Goal: Task Accomplishment & Management: Manage account settings

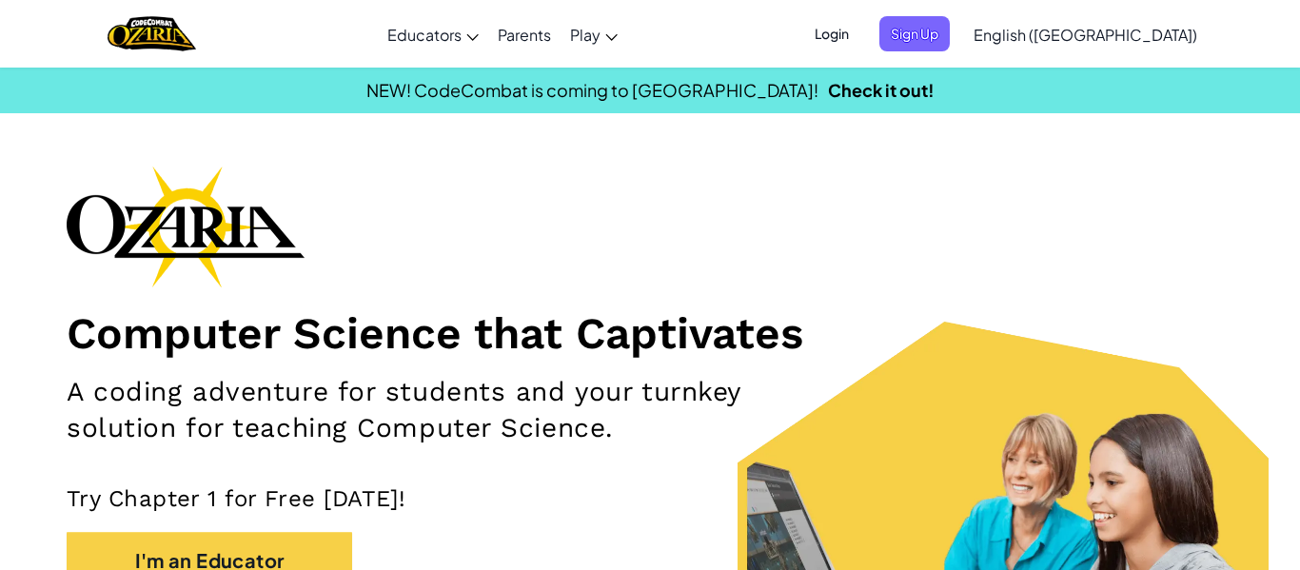
click at [860, 31] on span "Login" at bounding box center [831, 33] width 57 height 35
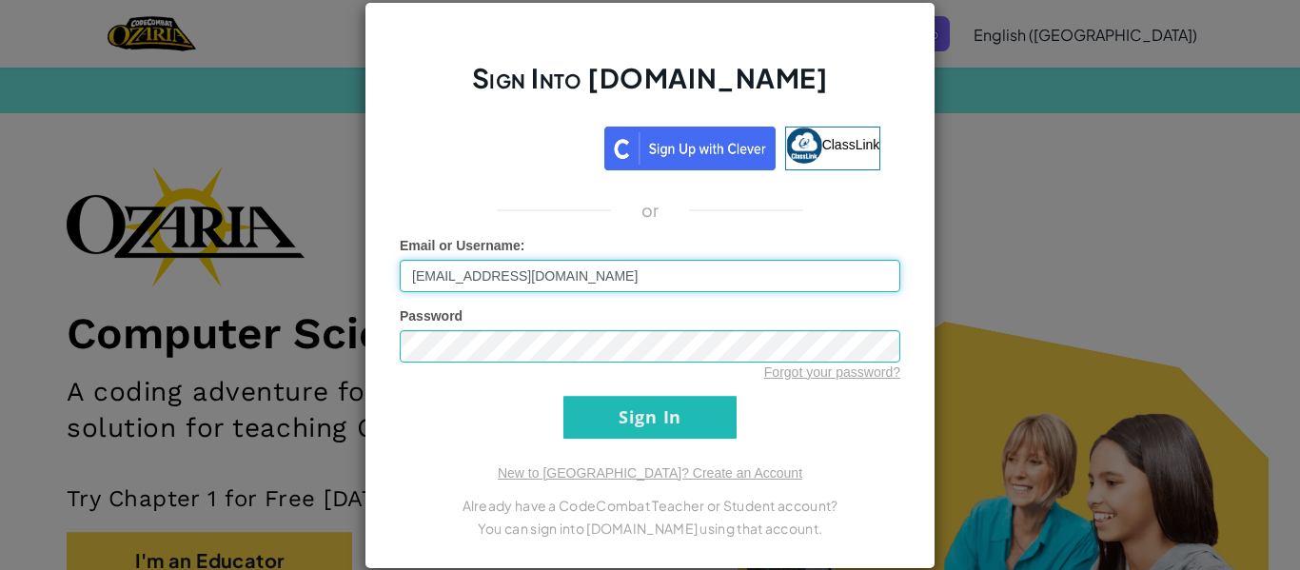
type input "[EMAIL_ADDRESS][DOMAIN_NAME]"
click at [379, 344] on div "Sign Into [DOMAIN_NAME] ClassLink or Unknown Error Email or Username : [EMAIL_A…" at bounding box center [649, 285] width 571 height 567
drag, startPoint x: 577, startPoint y: 280, endPoint x: 267, endPoint y: 295, distance: 309.6
click at [267, 295] on div "Sign Into [DOMAIN_NAME] ClassLink or Unknown Error Email or Username : [EMAIL_A…" at bounding box center [650, 285] width 1300 height 570
type input "xperkc12"
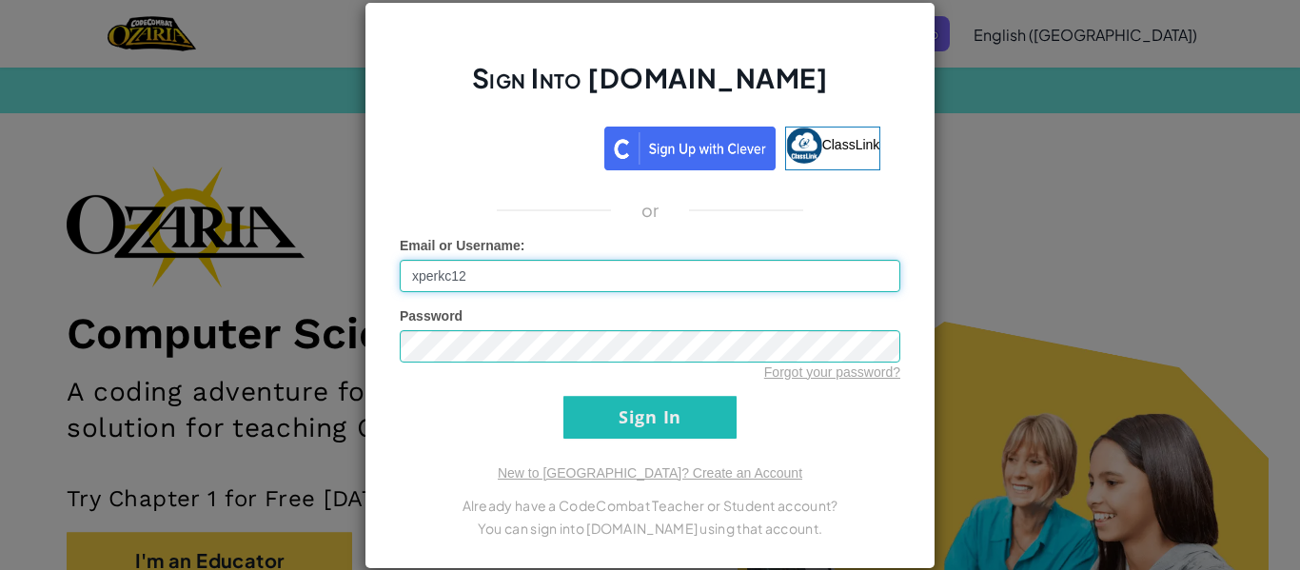
drag, startPoint x: 477, startPoint y: 270, endPoint x: 373, endPoint y: 271, distance: 103.7
click at [373, 271] on div "Sign Into [DOMAIN_NAME] ClassLink or Unknown Error Email or Username : xperkc12…" at bounding box center [649, 285] width 571 height 567
click at [381, 344] on div "Sign Into [DOMAIN_NAME] ClassLink or Unknown Error Email or Username : xperkc P…" at bounding box center [649, 285] width 571 height 567
click at [475, 273] on input "xperkc" at bounding box center [650, 276] width 501 height 32
type input "xperkc12"
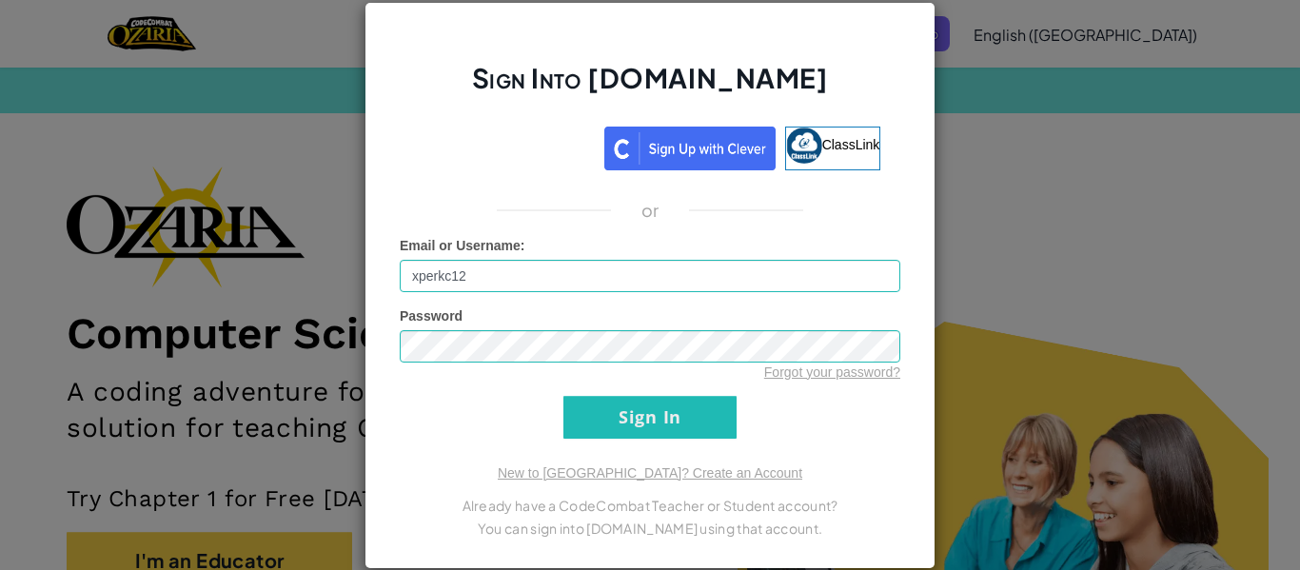
click at [515, 414] on form "Email or Username : xperkc12 Password Forgot your password? Sign In" at bounding box center [650, 337] width 501 height 203
click at [563, 396] on input "Sign In" at bounding box center [649, 417] width 173 height 43
